Goal: Information Seeking & Learning: Understand process/instructions

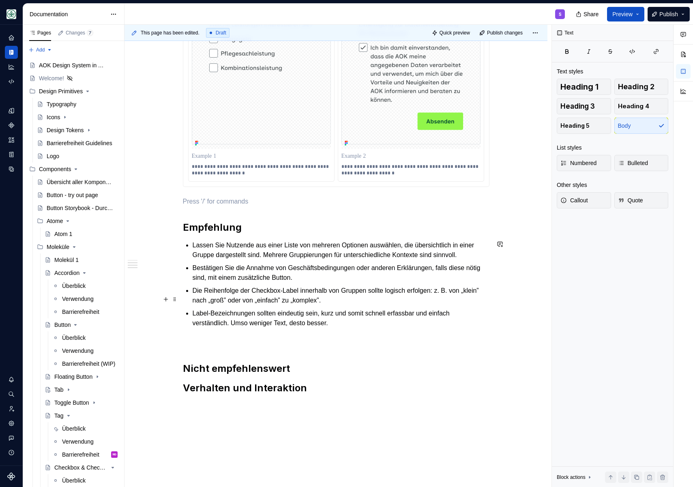
scroll to position [473, 0]
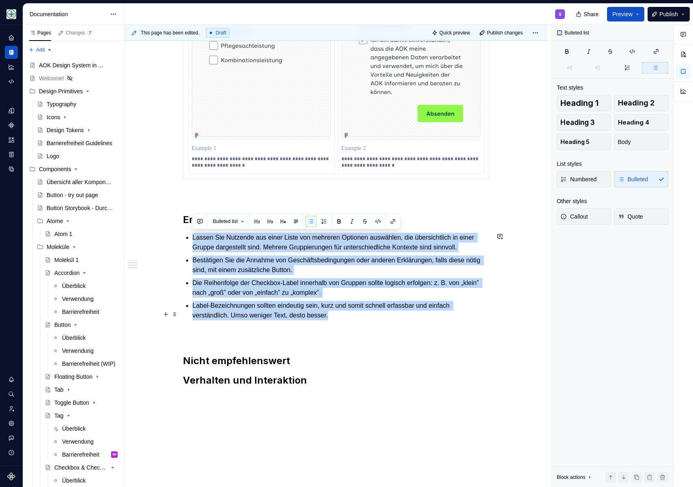
drag, startPoint x: 193, startPoint y: 237, endPoint x: 349, endPoint y: 327, distance: 180.1
click at [349, 320] on ul "Lassen Sie Nutzende aus einer Liste von mehreren Optionen auswählen, die übersi…" at bounding box center [340, 277] width 297 height 88
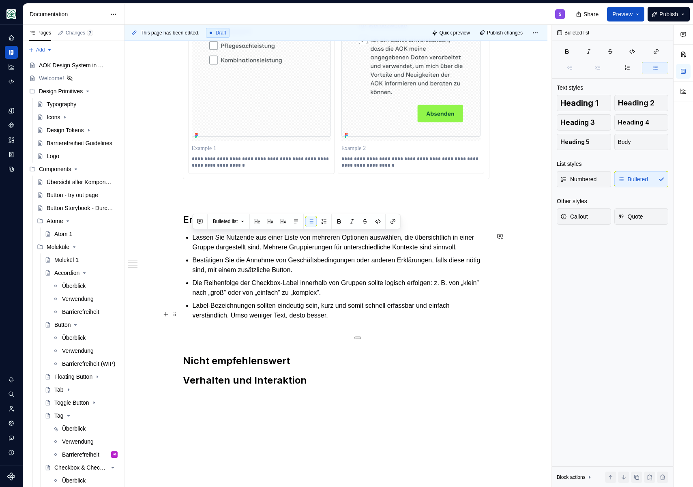
scroll to position [429, 0]
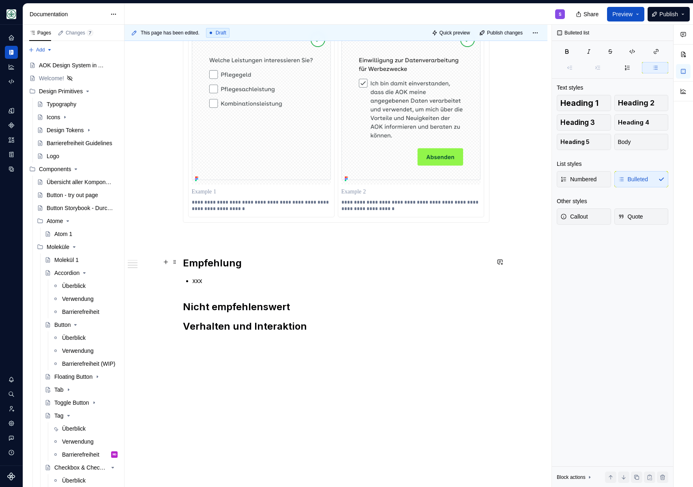
click at [228, 267] on h2 "Empfehlung" at bounding box center [336, 263] width 306 height 13
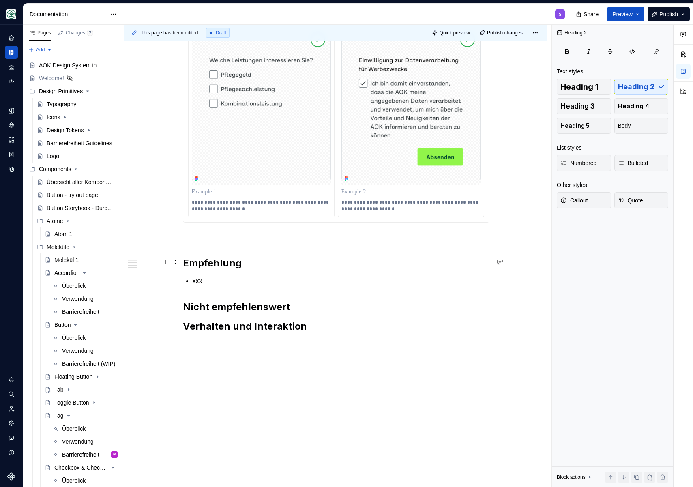
click at [180, 259] on div "Checkboxen bieten flexible Auswahlmöglichkeiten, indem Nutzende eine oder mehre…" at bounding box center [335, 104] width 423 height 767
click at [205, 289] on div "Checkboxen bieten flexible Auswahlmöglichkeiten, indem Nutzende eine oder mehre…" at bounding box center [336, 37] width 306 height 592
click at [207, 281] on p "xxx" at bounding box center [340, 281] width 297 height 10
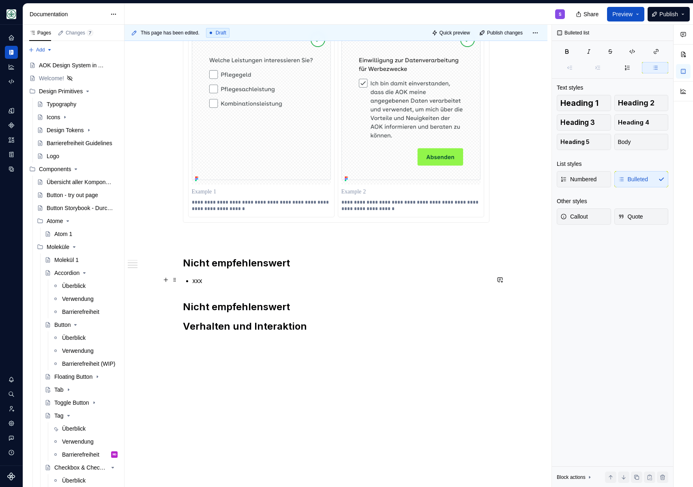
click at [198, 279] on p "xxx" at bounding box center [340, 281] width 297 height 10
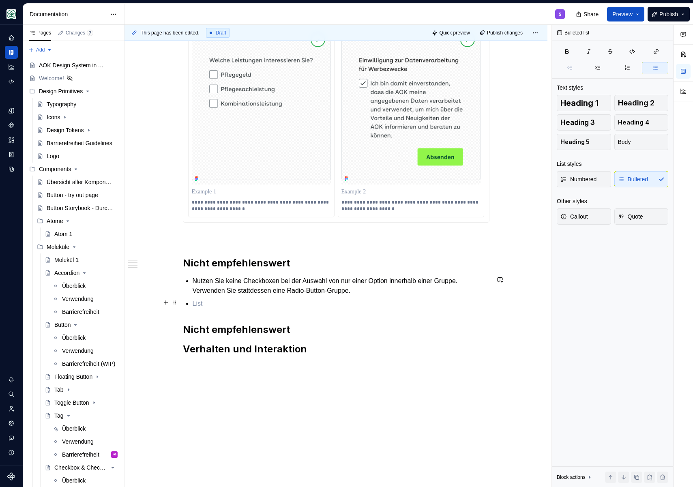
click at [204, 303] on p at bounding box center [340, 304] width 297 height 10
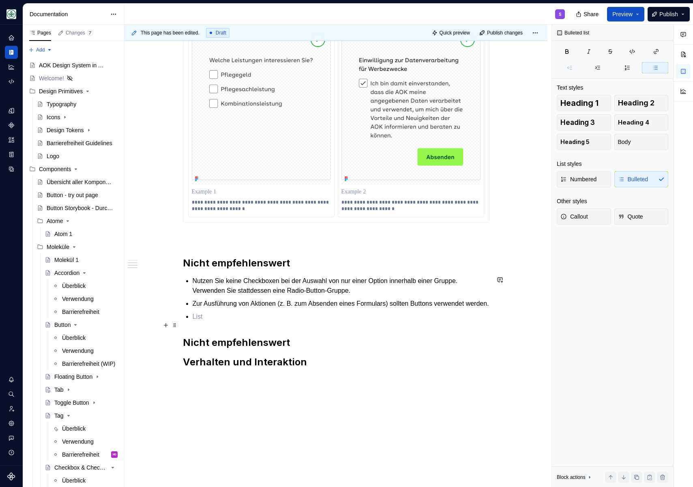
click at [195, 321] on p at bounding box center [340, 317] width 297 height 10
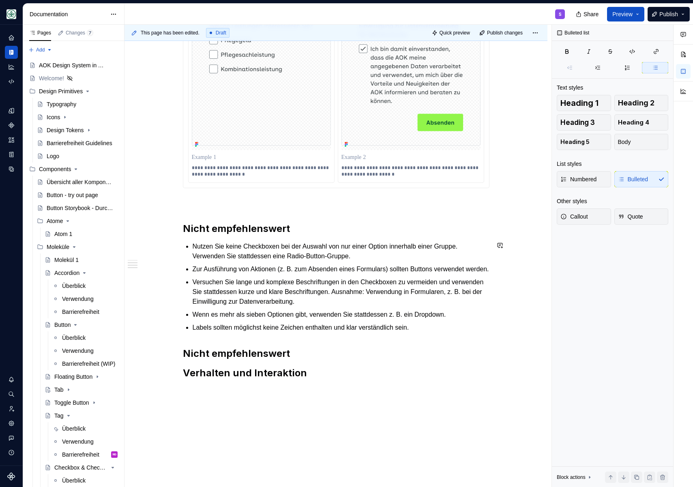
scroll to position [477, 0]
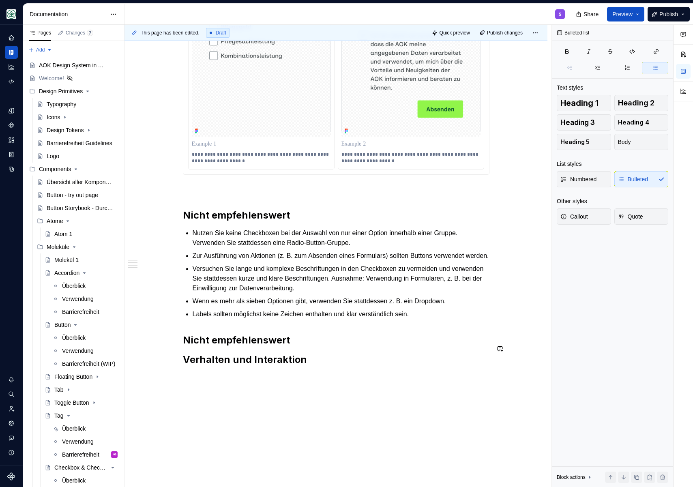
click at [310, 340] on div "Checkboxen bieten flexible Auswahlmöglichkeiten, indem Nutzende eine oder mehre…" at bounding box center [336, 29] width 306 height 673
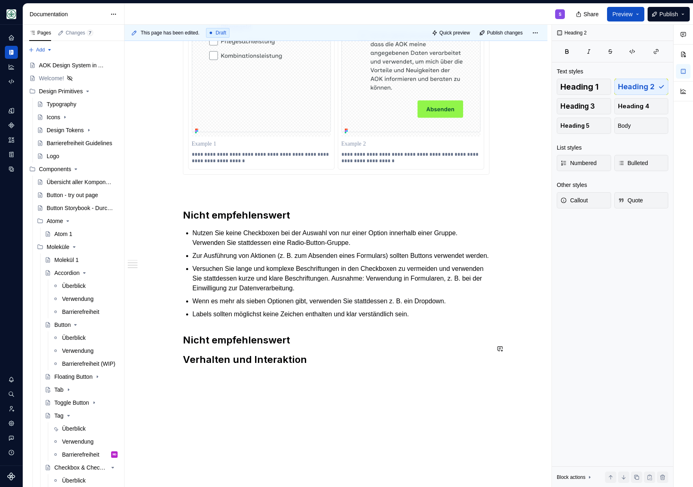
click at [308, 346] on h2 "Nicht empfehlenswert" at bounding box center [336, 340] width 306 height 13
click at [306, 346] on h2 "Nicht empfehlenswert" at bounding box center [336, 340] width 306 height 13
click at [198, 338] on p "Ausrichtung" at bounding box center [336, 334] width 306 height 10
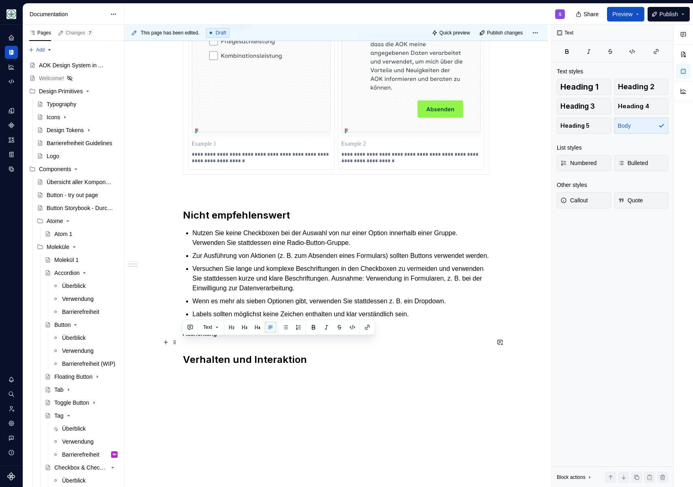
click at [198, 338] on p "Ausrichtung" at bounding box center [336, 334] width 306 height 10
click at [232, 327] on button "button" at bounding box center [231, 326] width 11 height 11
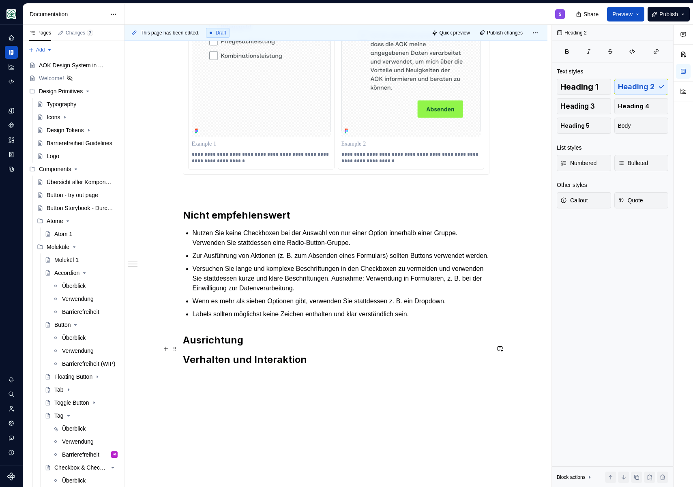
click at [248, 346] on h2 "Ausrichtung" at bounding box center [336, 340] width 306 height 13
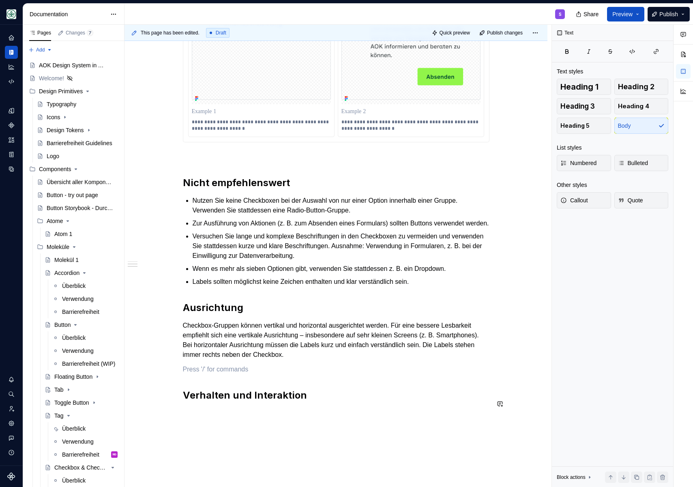
scroll to position [535, 0]
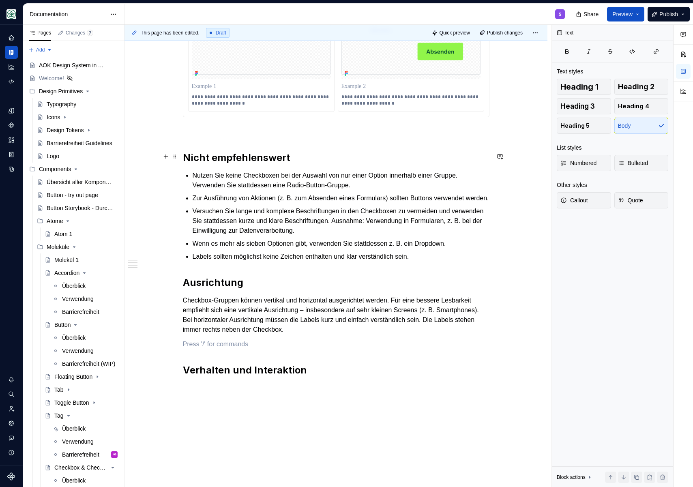
click at [304, 157] on h2 "Nicht empfehlenswert" at bounding box center [336, 157] width 306 height 13
click at [233, 289] on h2 "Ausrichtung" at bounding box center [336, 282] width 306 height 13
click at [423, 271] on div "Checkboxen bieten flexible Auswahlmöglichkeiten, indem Nutzende eine oder mehre…" at bounding box center [336, 5] width 306 height 741
click at [440, 261] on p "Labels sollten möglichst keine Zeichen enthalten und klar verständlich sein." at bounding box center [340, 257] width 297 height 10
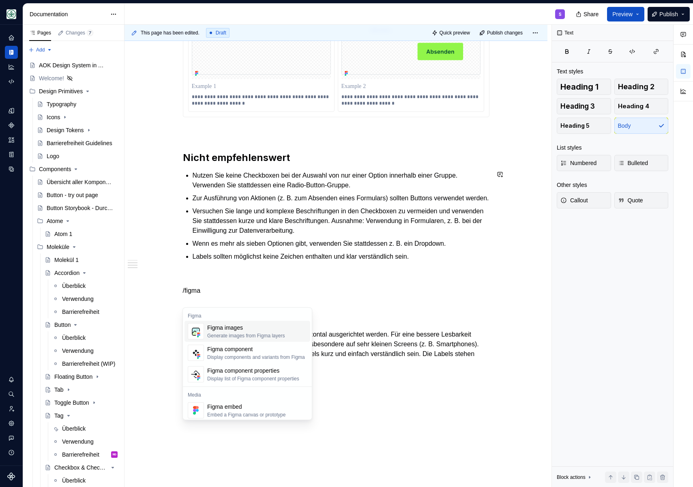
click at [280, 333] on div "Generate images from Figma layers" at bounding box center [245, 335] width 77 height 6
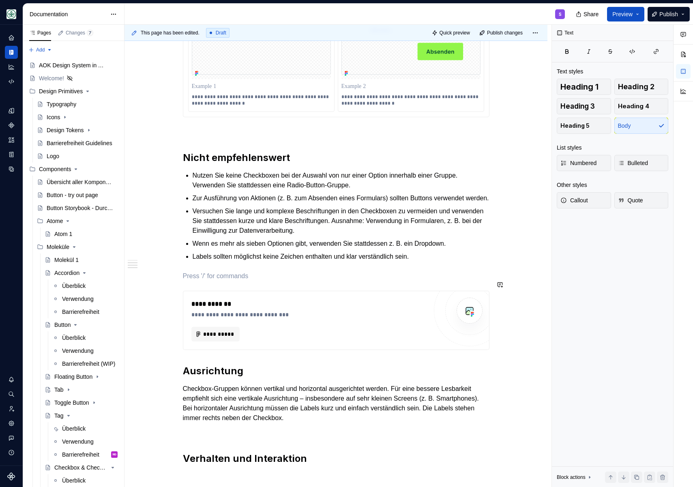
click at [203, 279] on p at bounding box center [336, 276] width 306 height 10
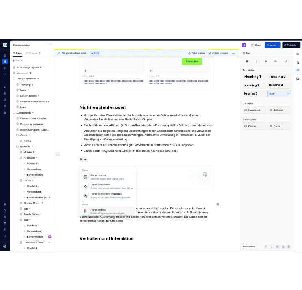
scroll to position [24, 0]
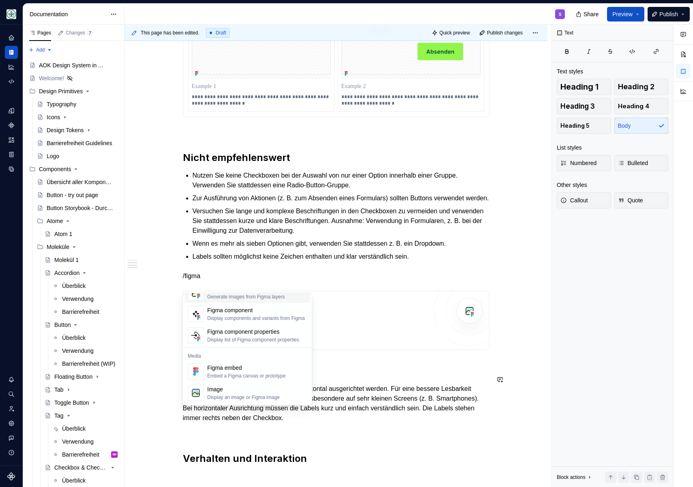
click at [267, 281] on p "/figma" at bounding box center [336, 276] width 306 height 10
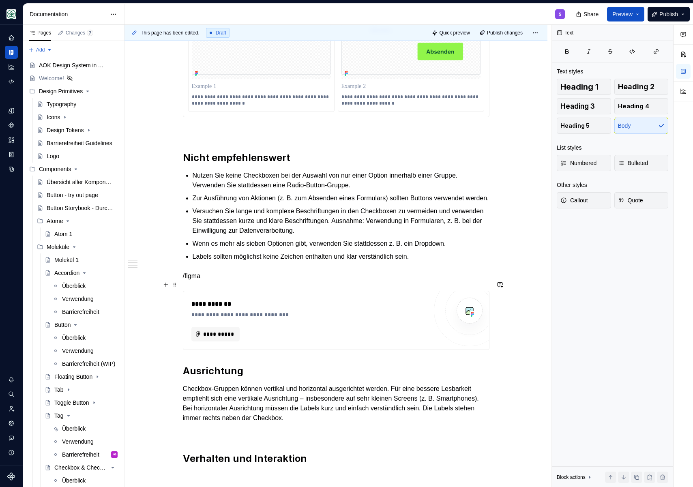
click at [223, 280] on p "/figma" at bounding box center [336, 276] width 306 height 10
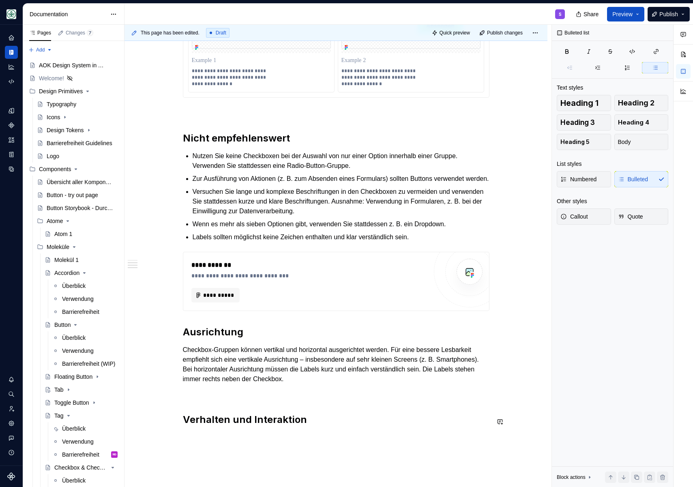
scroll to position [560, 0]
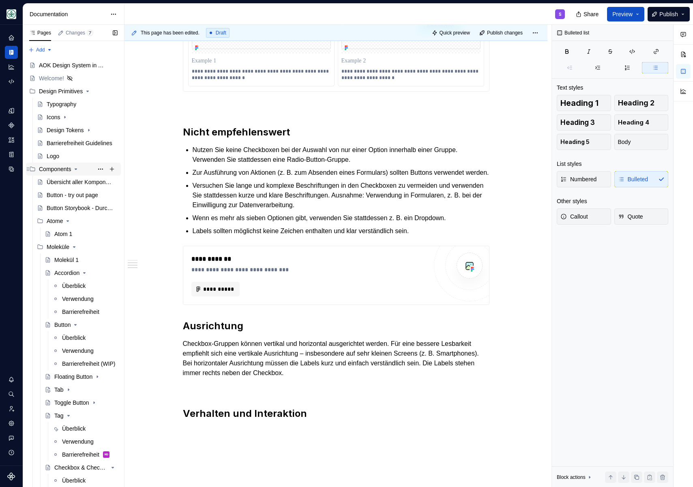
type textarea "*"
